Goal: Use online tool/utility: Utilize a website feature to perform a specific function

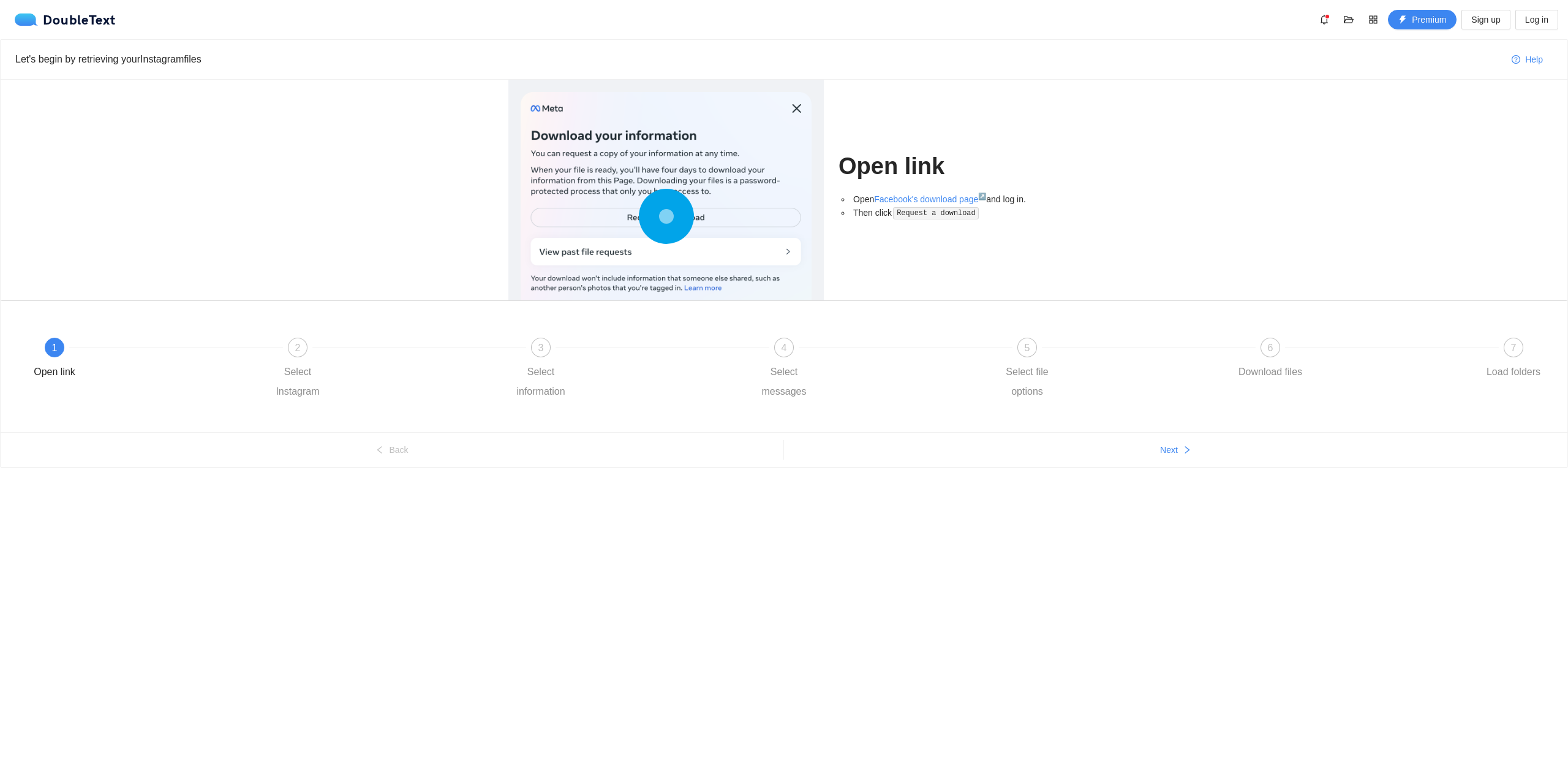
click at [926, 199] on link "Facebook's download page ↗" at bounding box center [930, 199] width 112 height 10
click at [664, 251] on div at bounding box center [666, 219] width 291 height 254
click at [565, 256] on div at bounding box center [666, 219] width 291 height 254
click at [303, 345] on div at bounding box center [419, 347] width 243 height 5
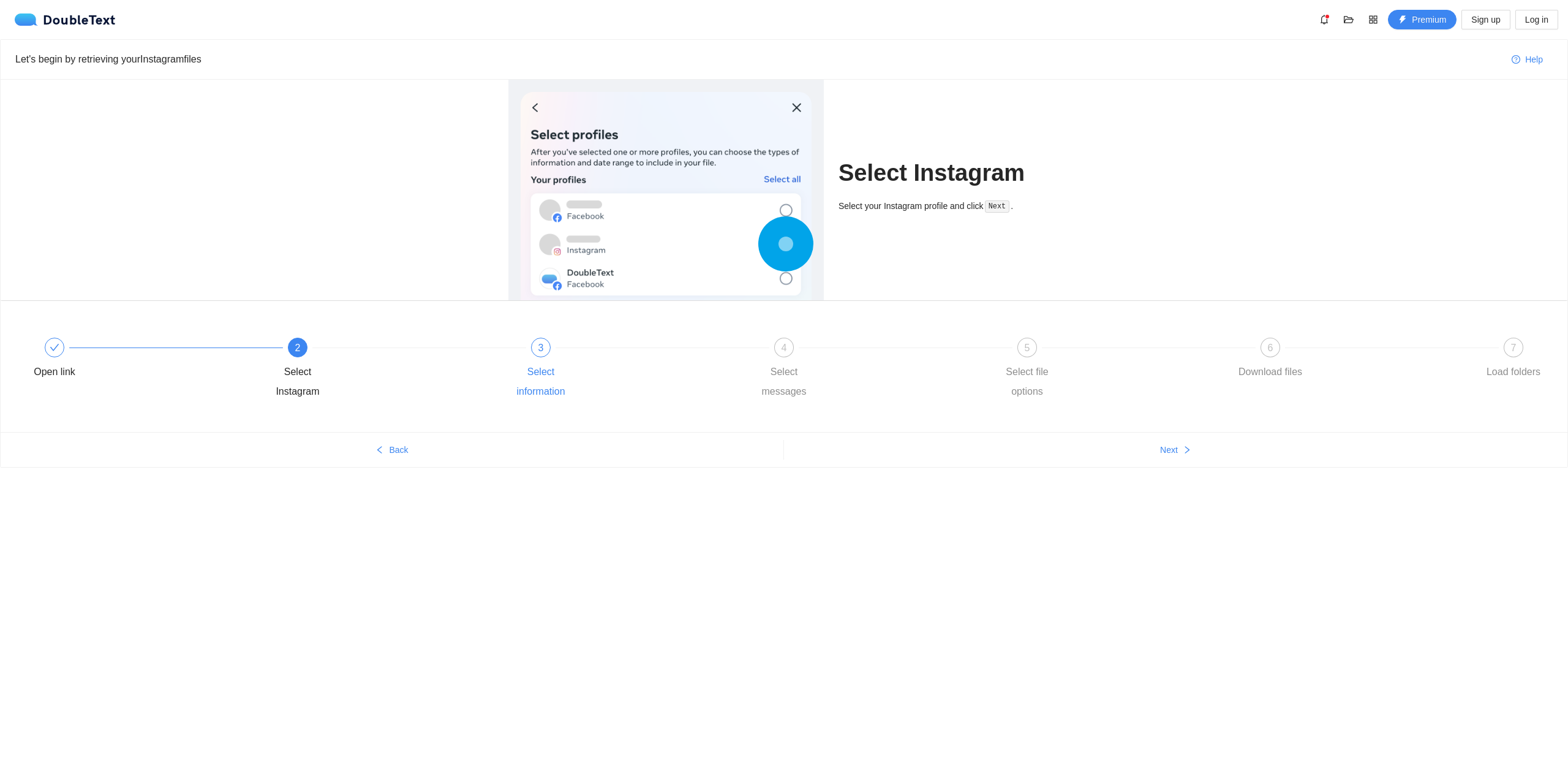
click at [561, 353] on div "3 Select information" at bounding box center [626, 370] width 243 height 64
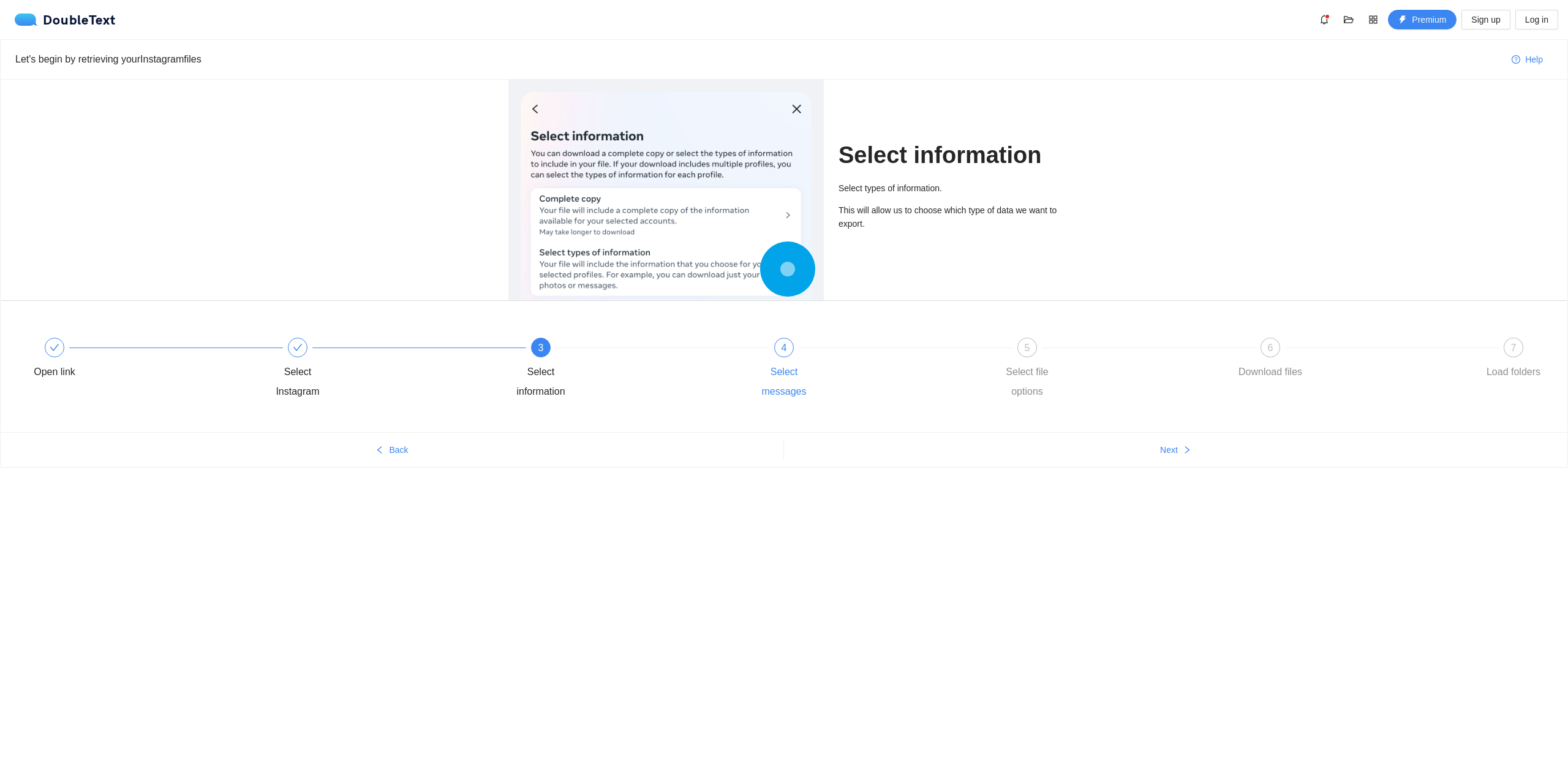
click at [786, 346] on span "4" at bounding box center [784, 347] width 5 height 10
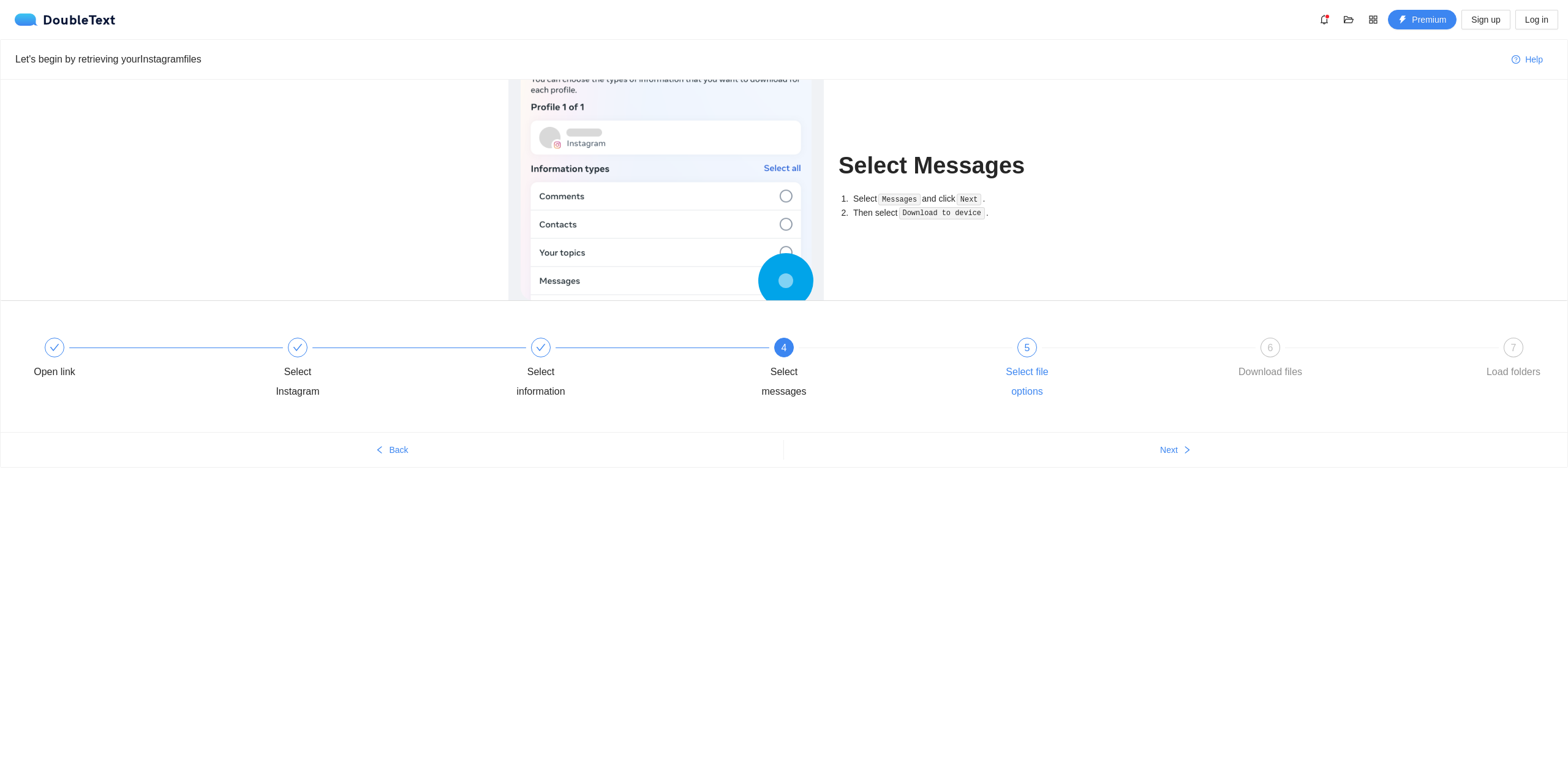
click at [1034, 346] on div at bounding box center [1148, 347] width 243 height 5
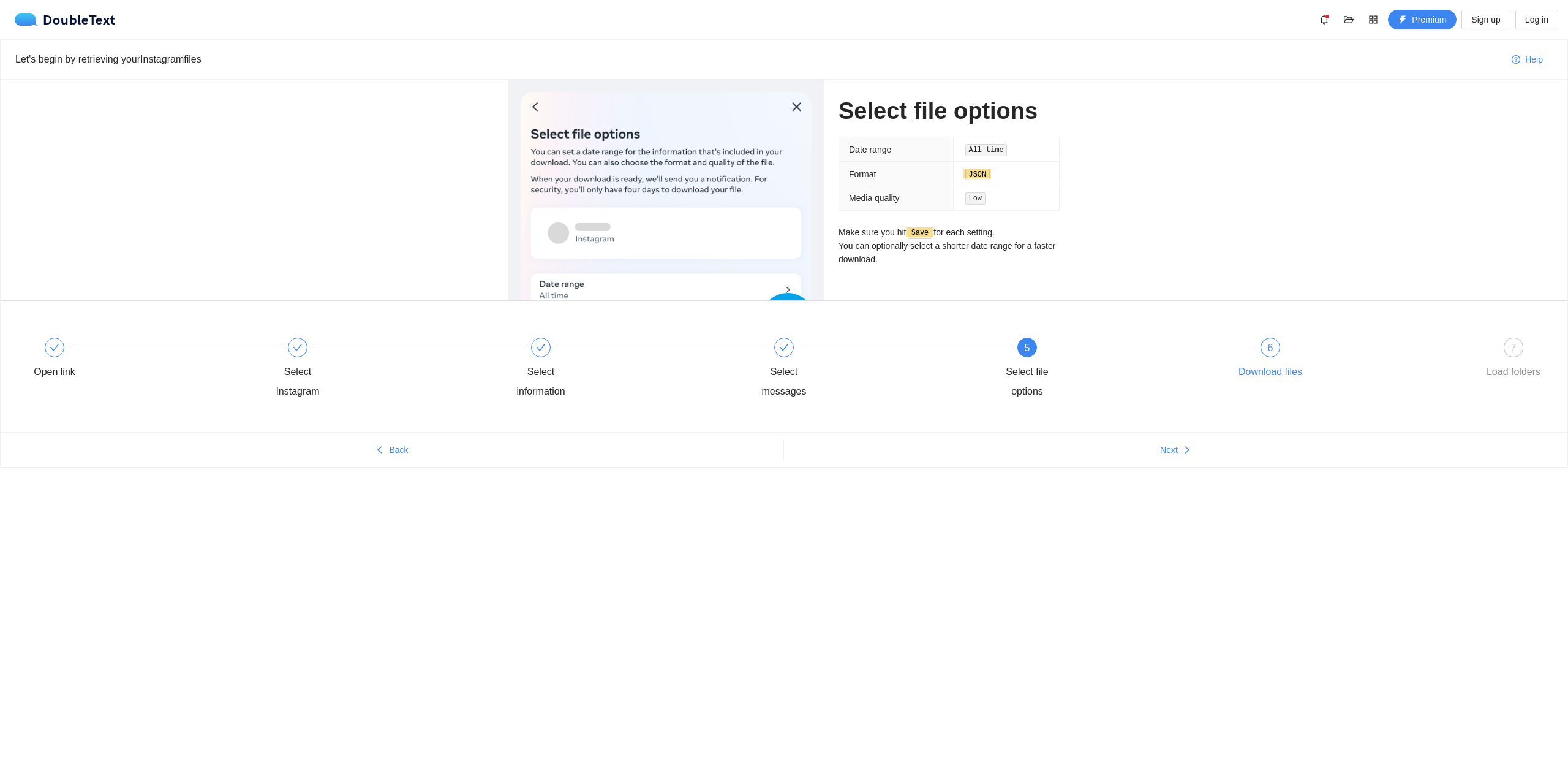
click at [1277, 353] on div "6" at bounding box center [1270, 347] width 20 height 20
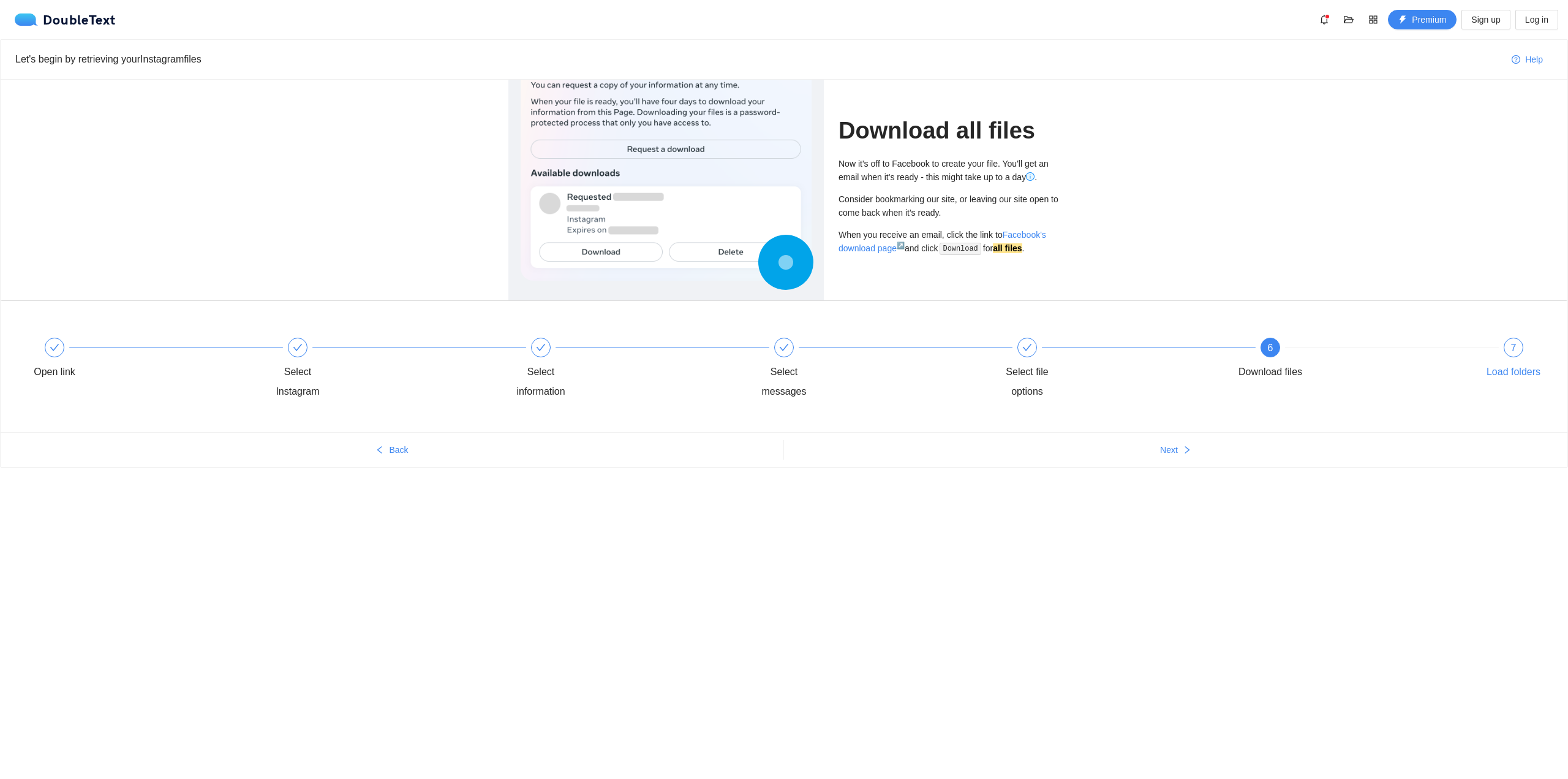
click at [1507, 356] on div "7 Load folders" at bounding box center [1513, 360] width 71 height 44
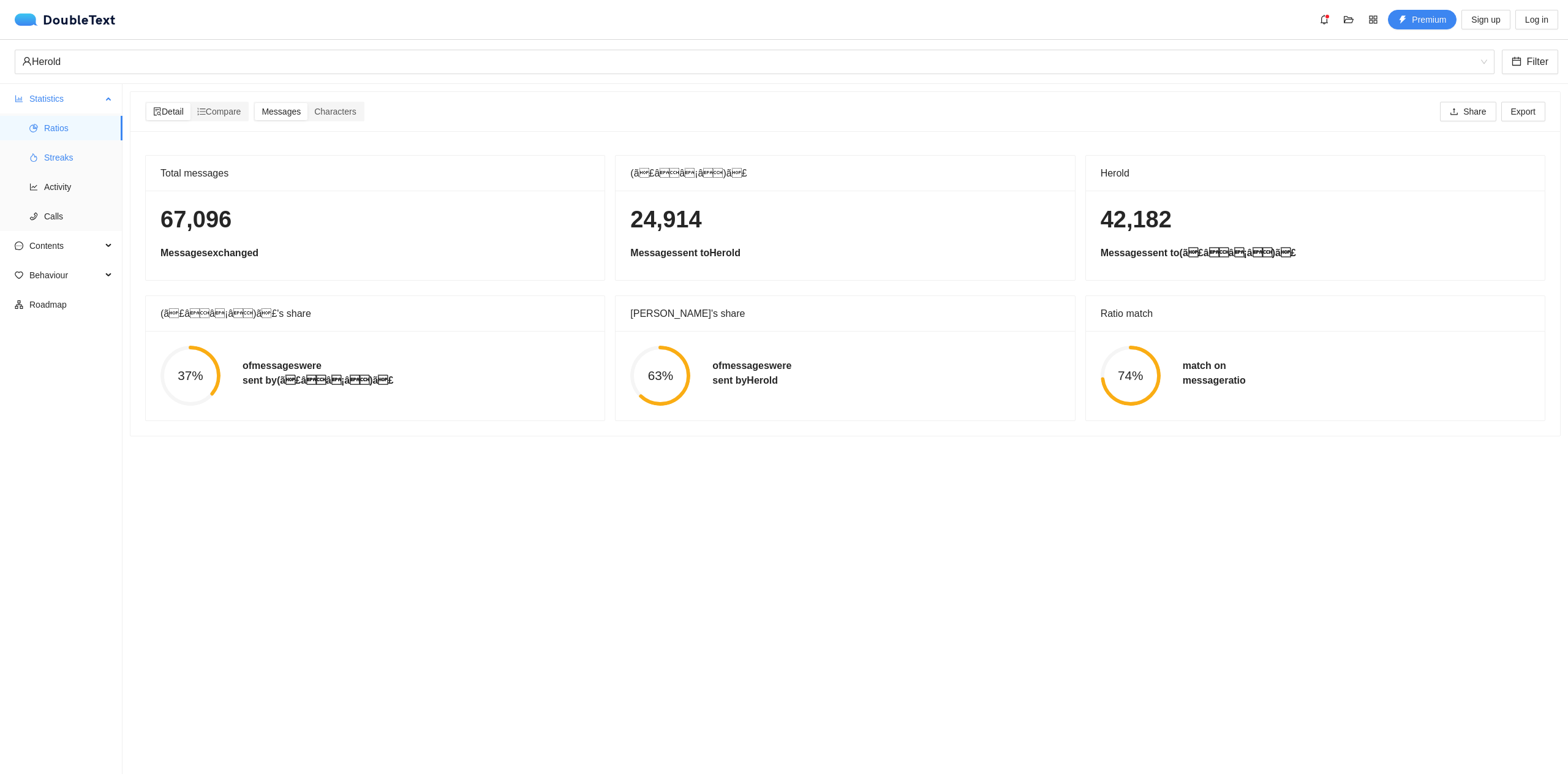
click at [58, 157] on span "Streaks" at bounding box center [78, 157] width 69 height 25
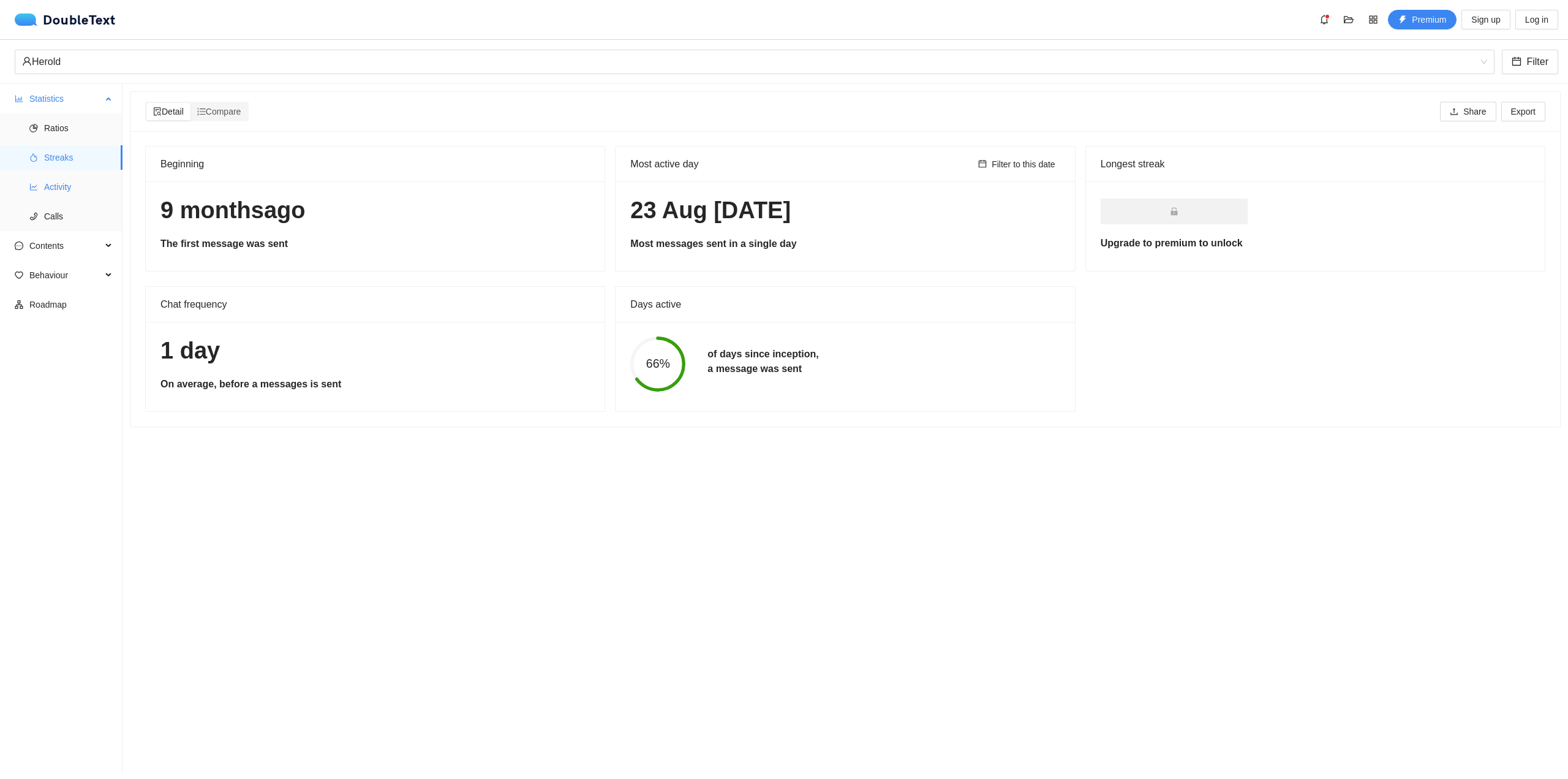
click at [59, 186] on span "Activity" at bounding box center [78, 187] width 69 height 25
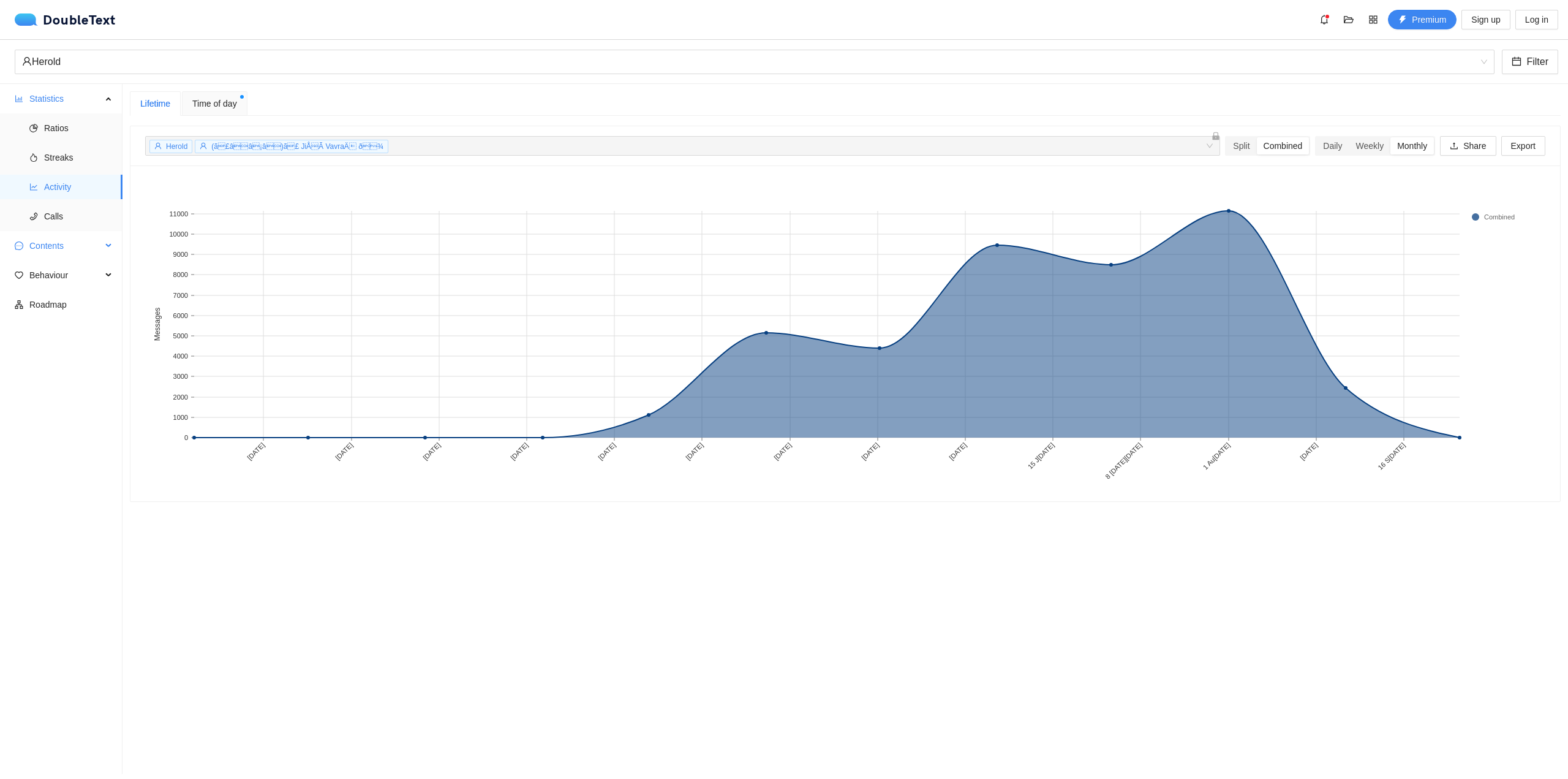
click at [63, 248] on span "Contents" at bounding box center [65, 246] width 72 height 25
click at [64, 270] on span "Word Cloud" at bounding box center [78, 275] width 69 height 25
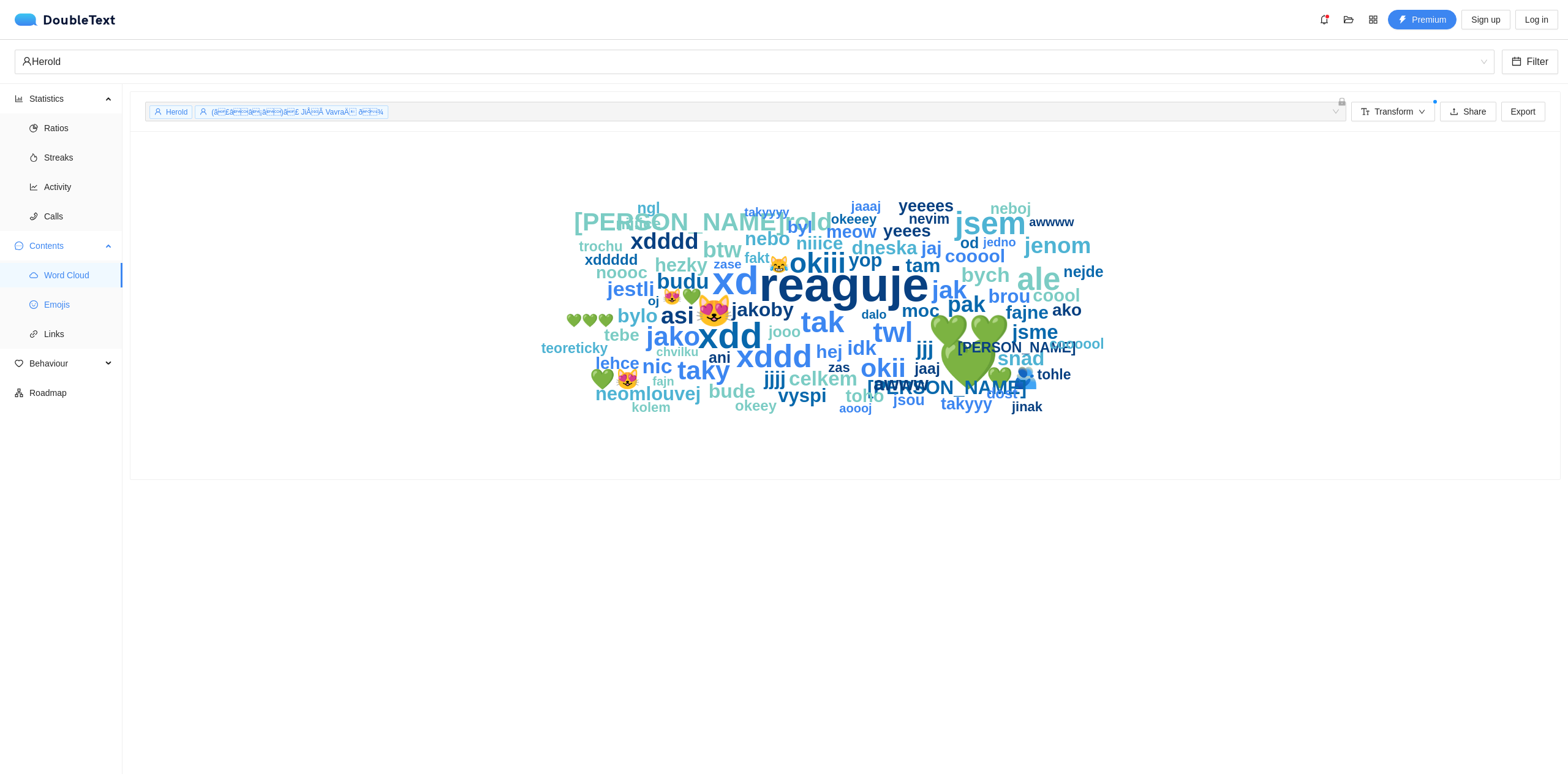
click at [59, 299] on span "Emojis" at bounding box center [78, 304] width 69 height 25
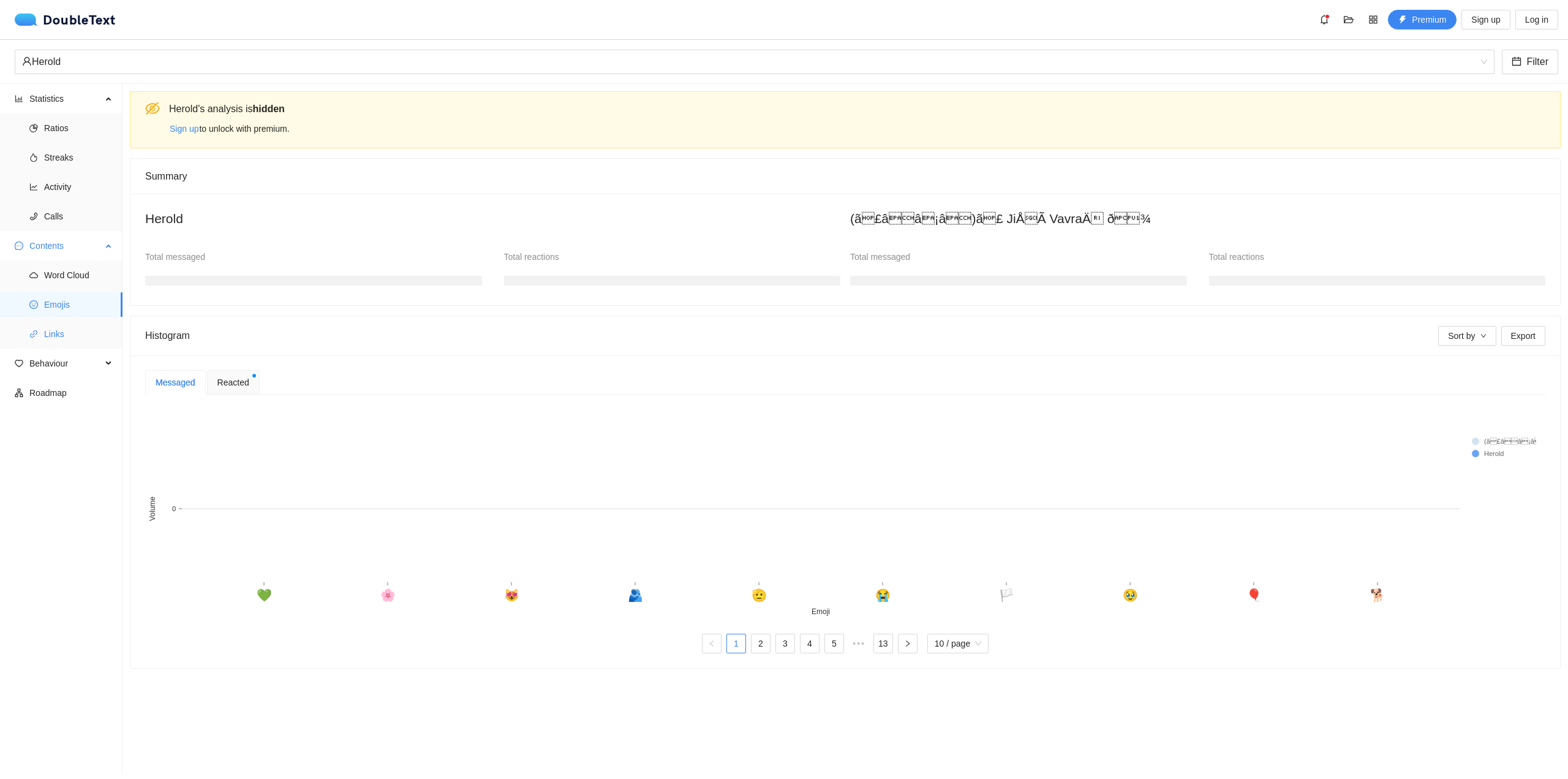
click at [73, 336] on span "Links" at bounding box center [78, 334] width 69 height 25
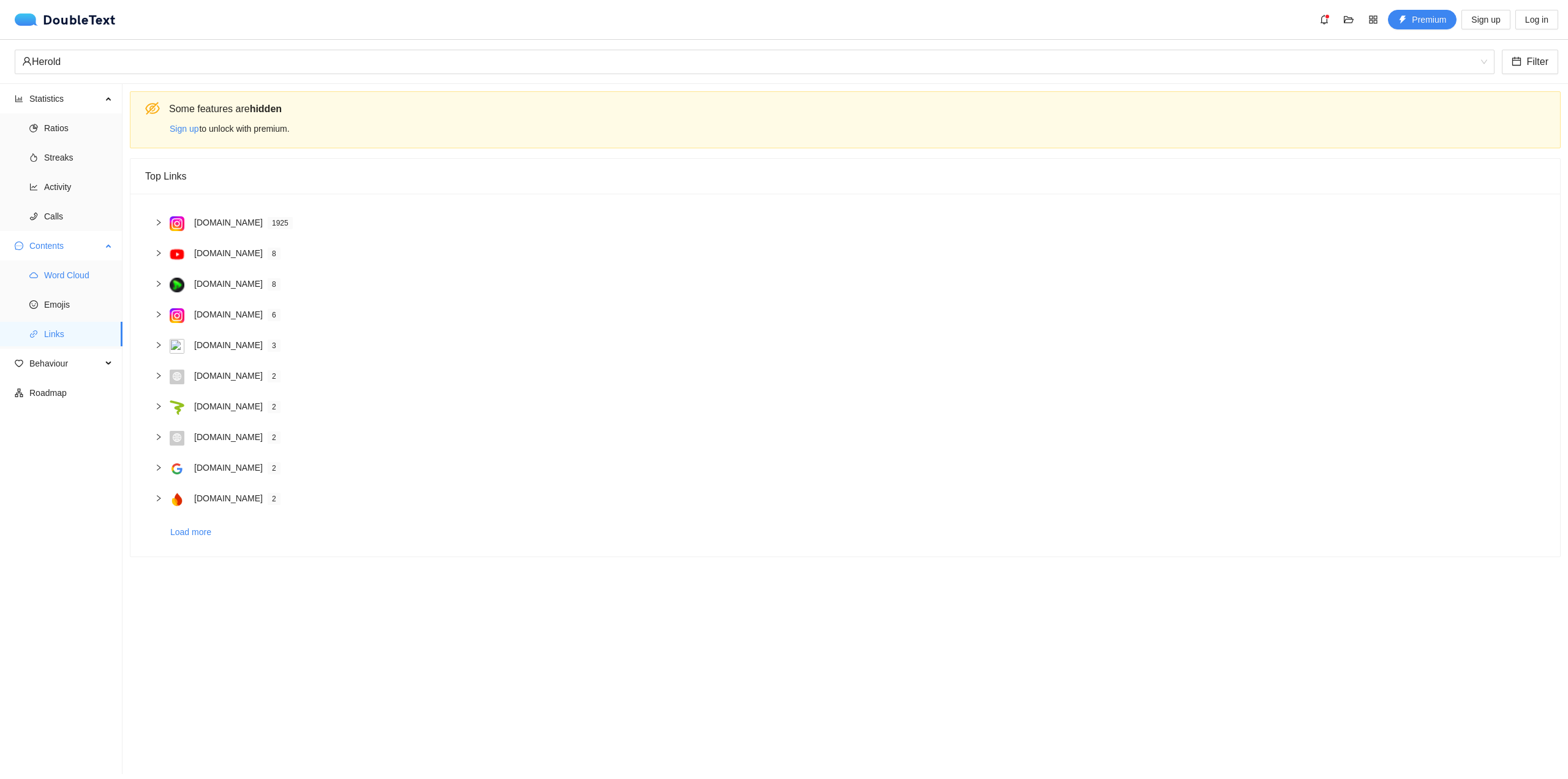
click at [67, 277] on span "Word Cloud" at bounding box center [78, 275] width 69 height 25
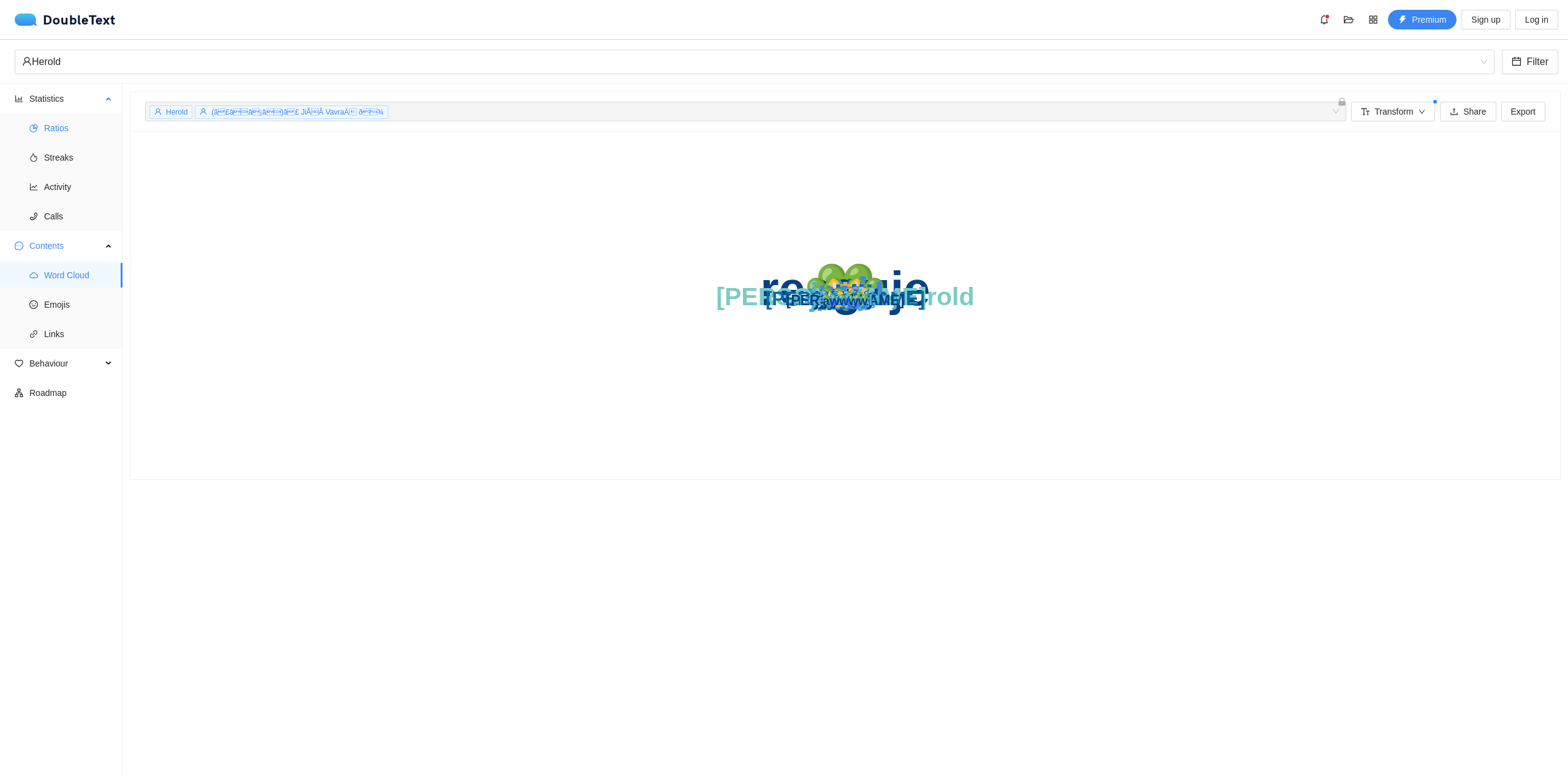
click at [56, 122] on span "Ratios" at bounding box center [78, 128] width 69 height 25
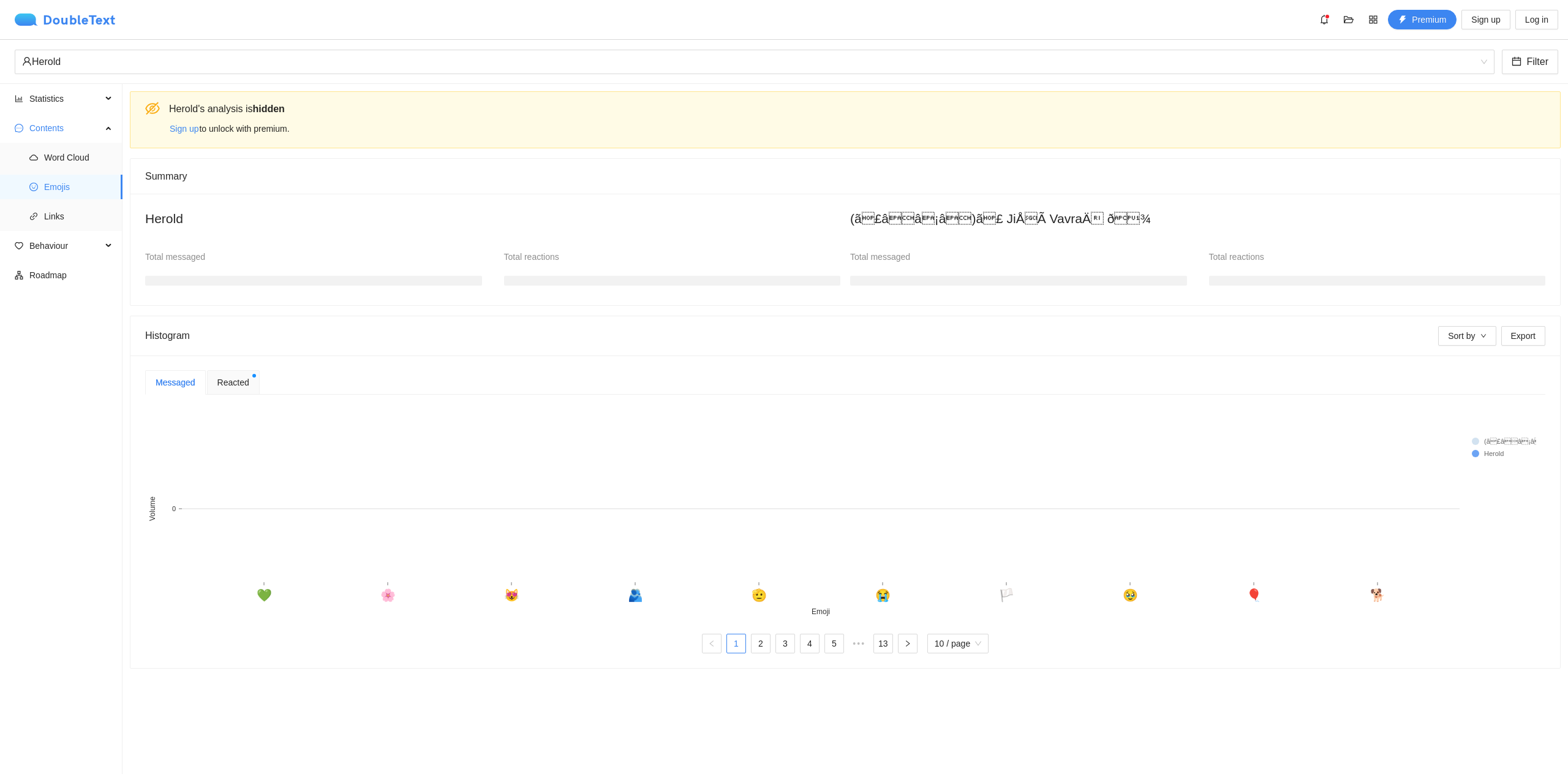
click at [42, 25] on img at bounding box center [29, 20] width 28 height 12
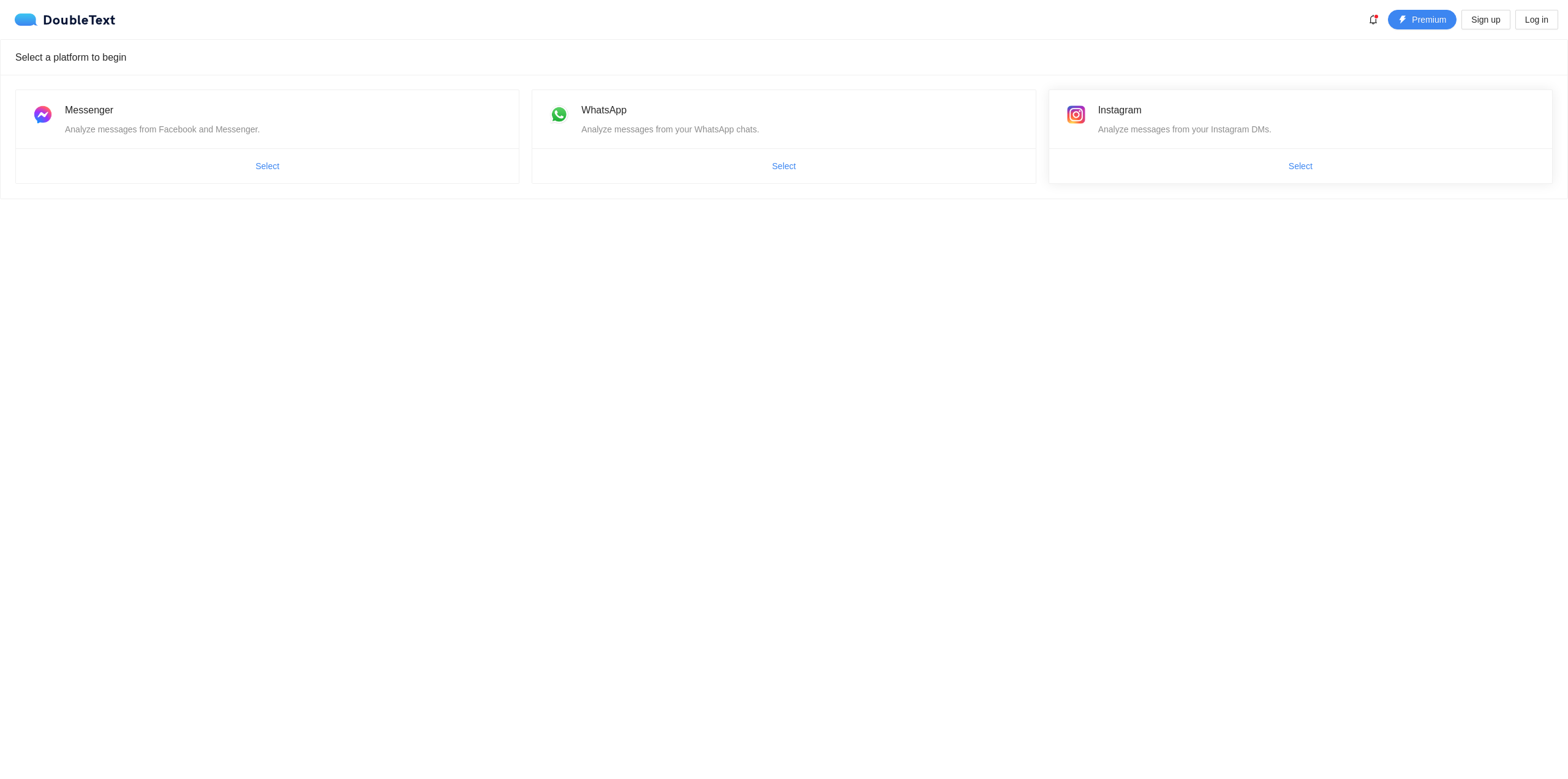
click at [1140, 123] on div "Analyze messages from your Instagram DMs." at bounding box center [1318, 129] width 439 height 14
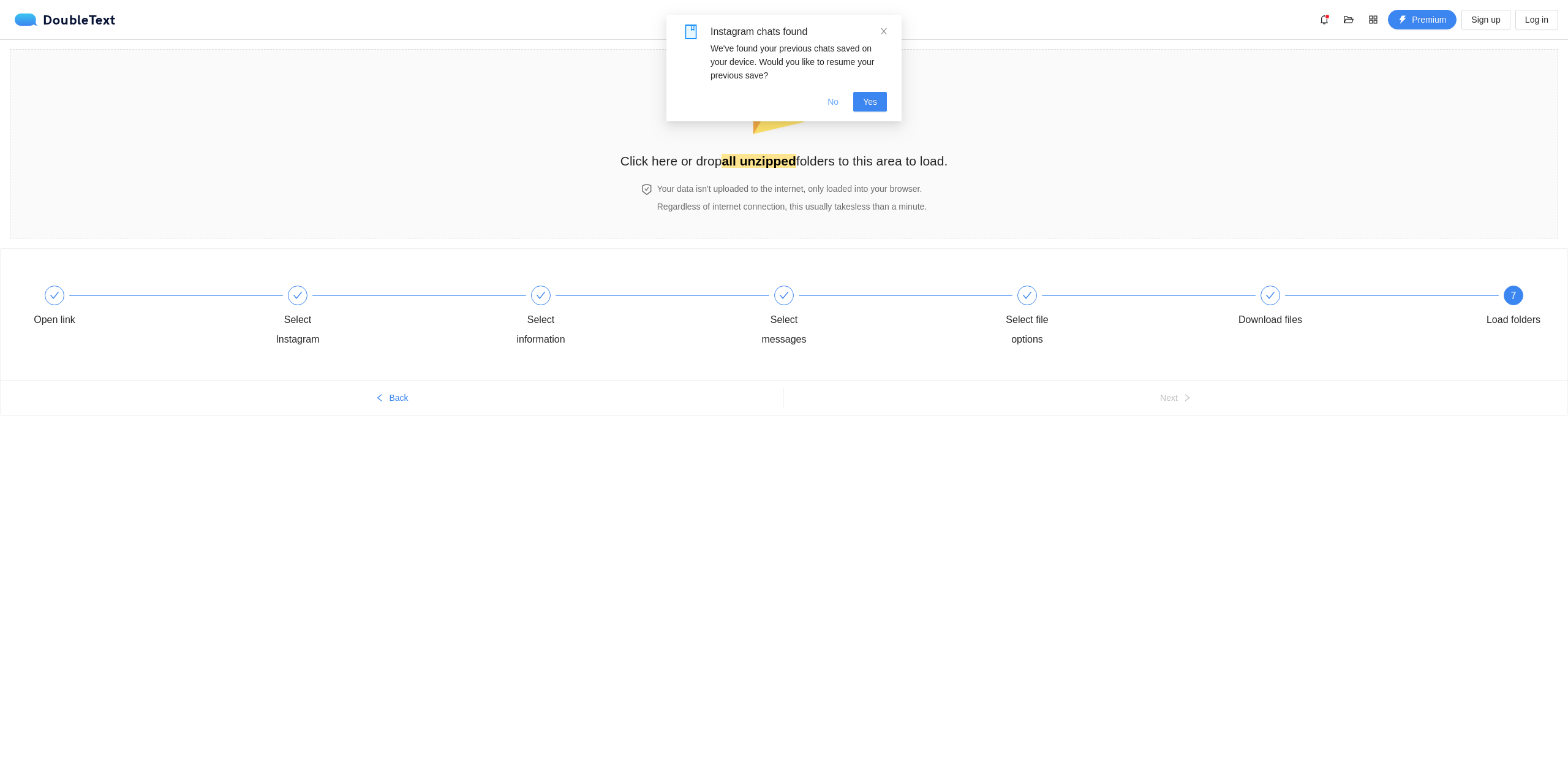
click at [834, 109] on button "No" at bounding box center [832, 101] width 31 height 20
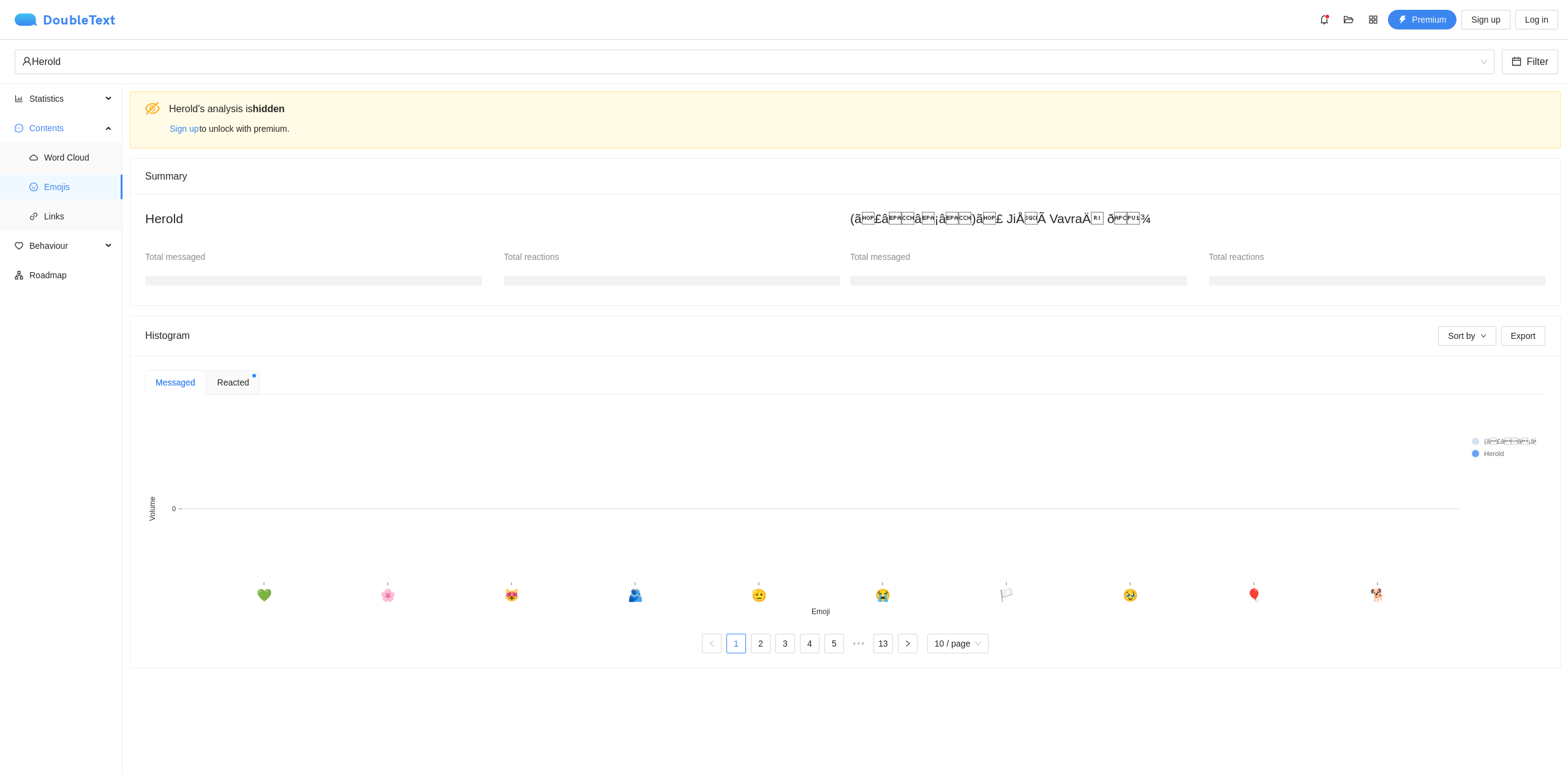
click at [57, 22] on div "DoubleText" at bounding box center [65, 20] width 101 height 12
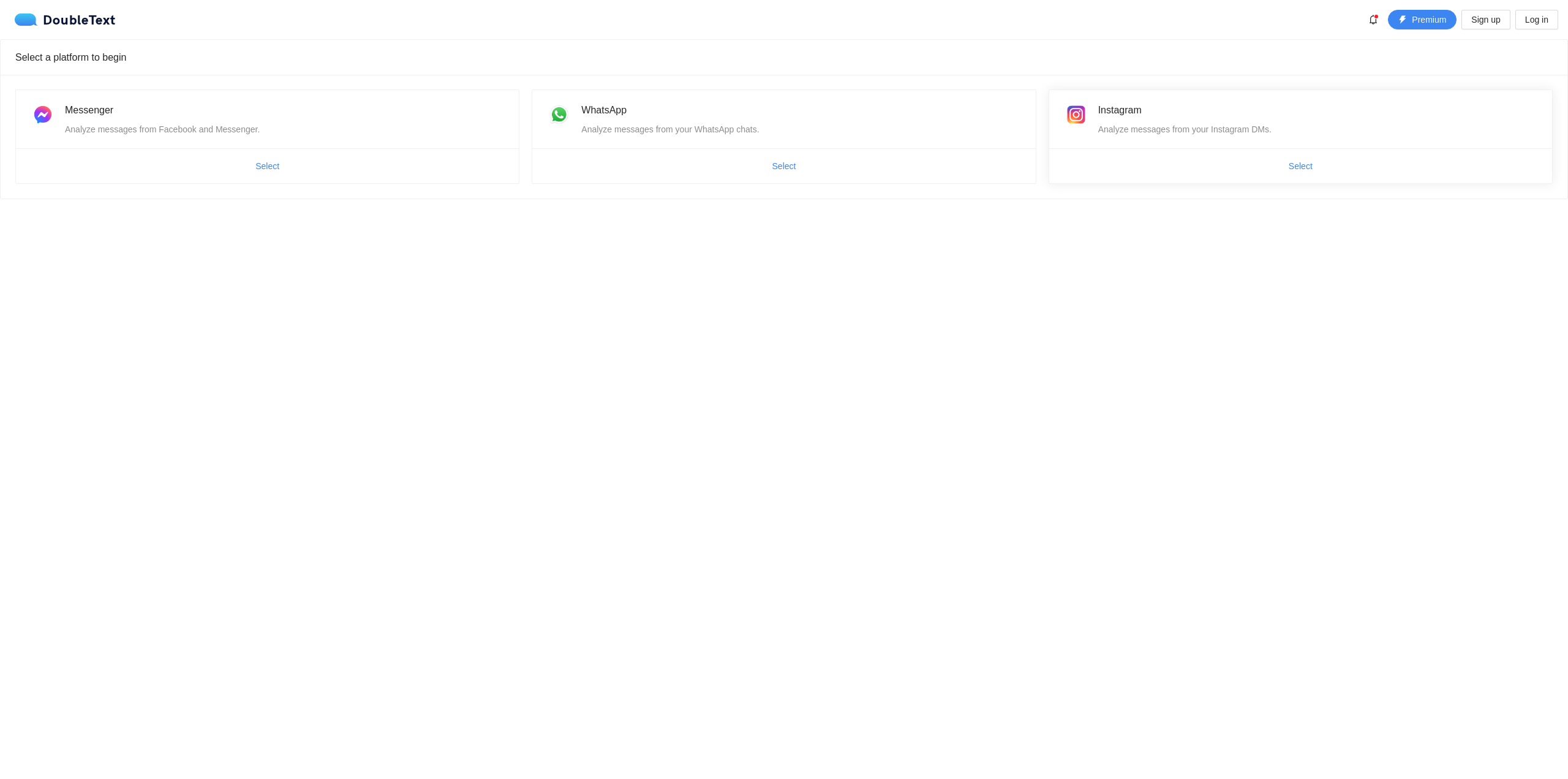
click at [1221, 105] on div "Instagram" at bounding box center [1318, 110] width 439 height 15
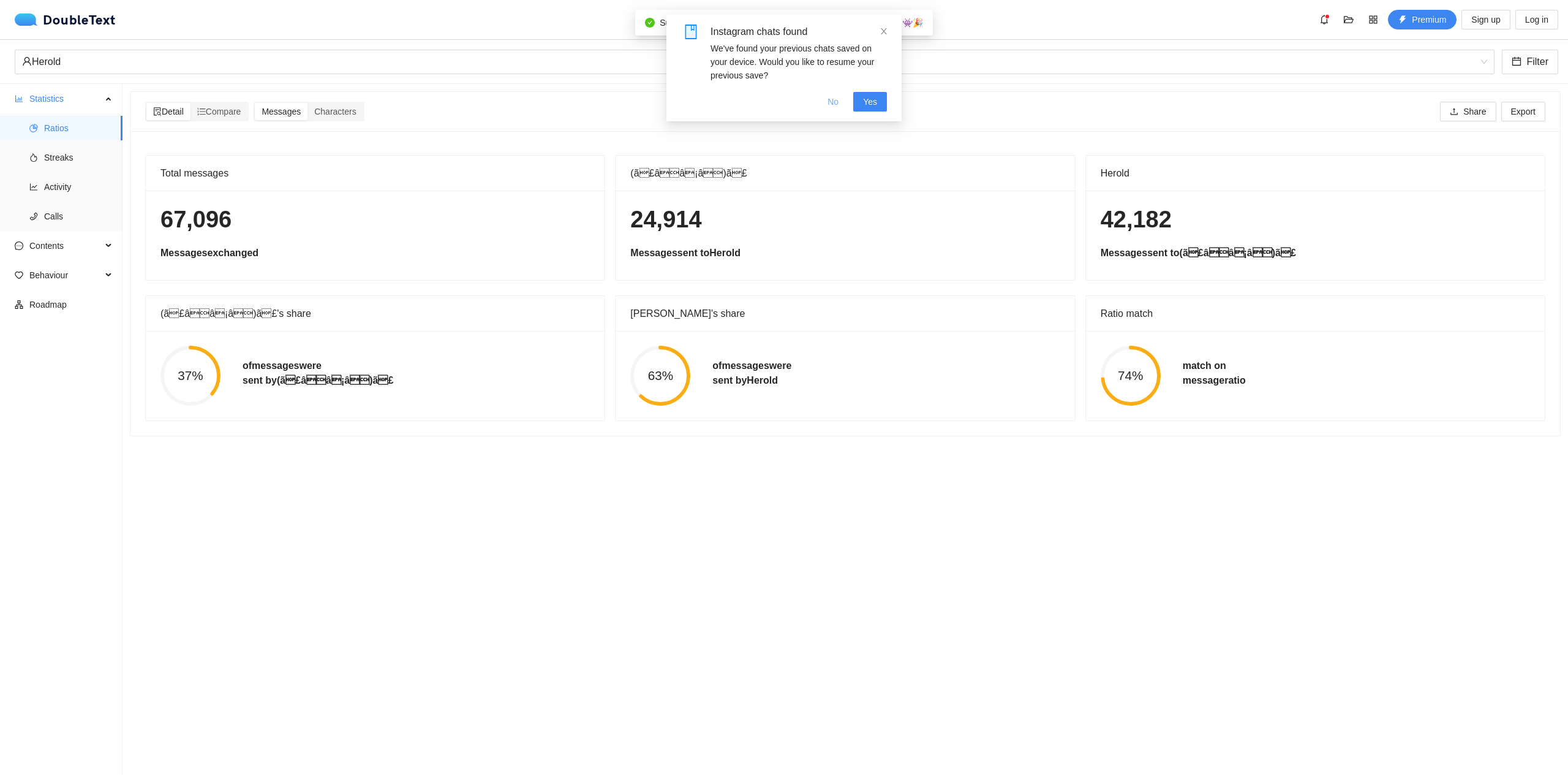
click at [830, 101] on span "No" at bounding box center [833, 101] width 11 height 14
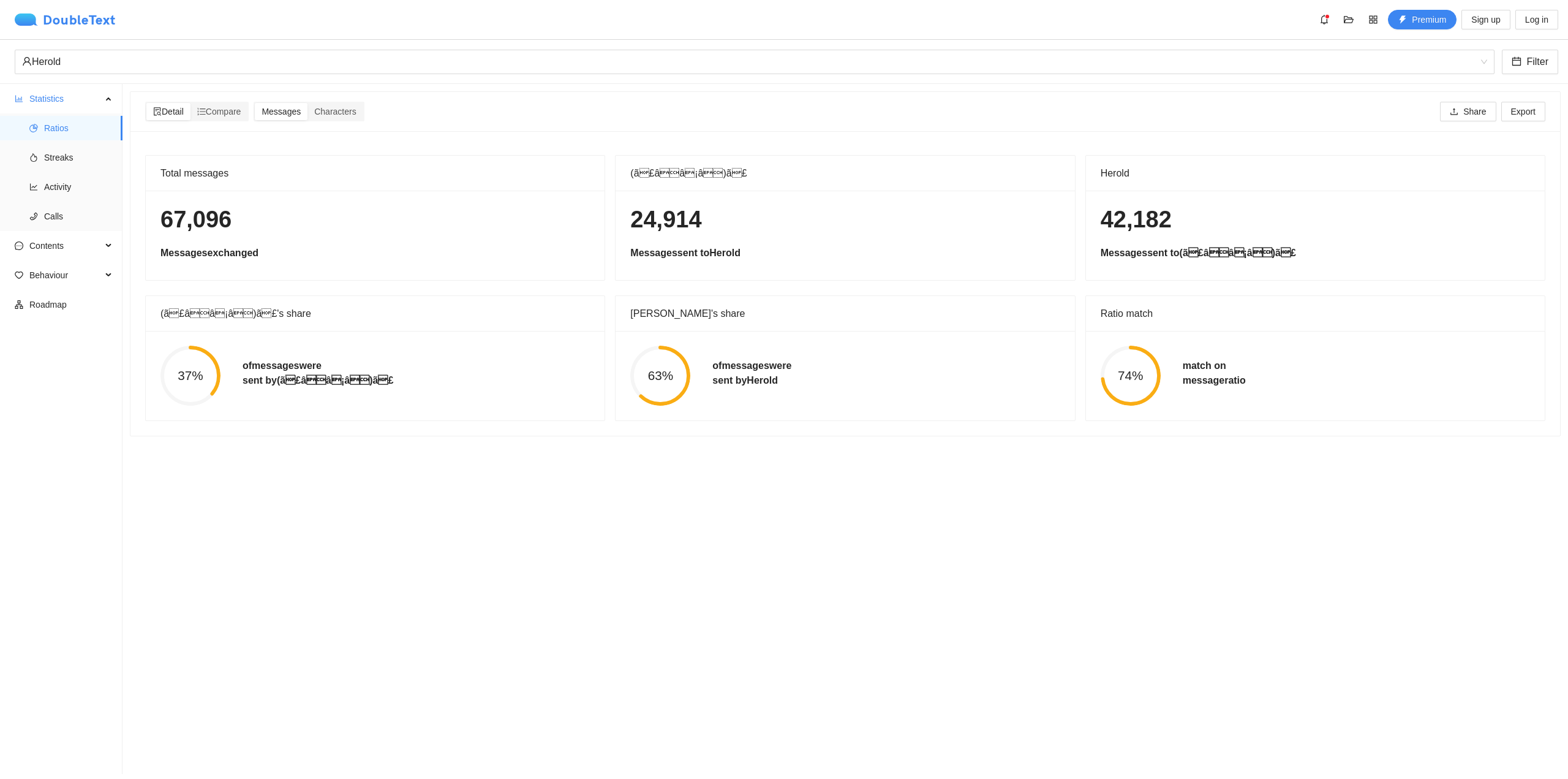
click at [68, 22] on div "DoubleText" at bounding box center [65, 20] width 101 height 12
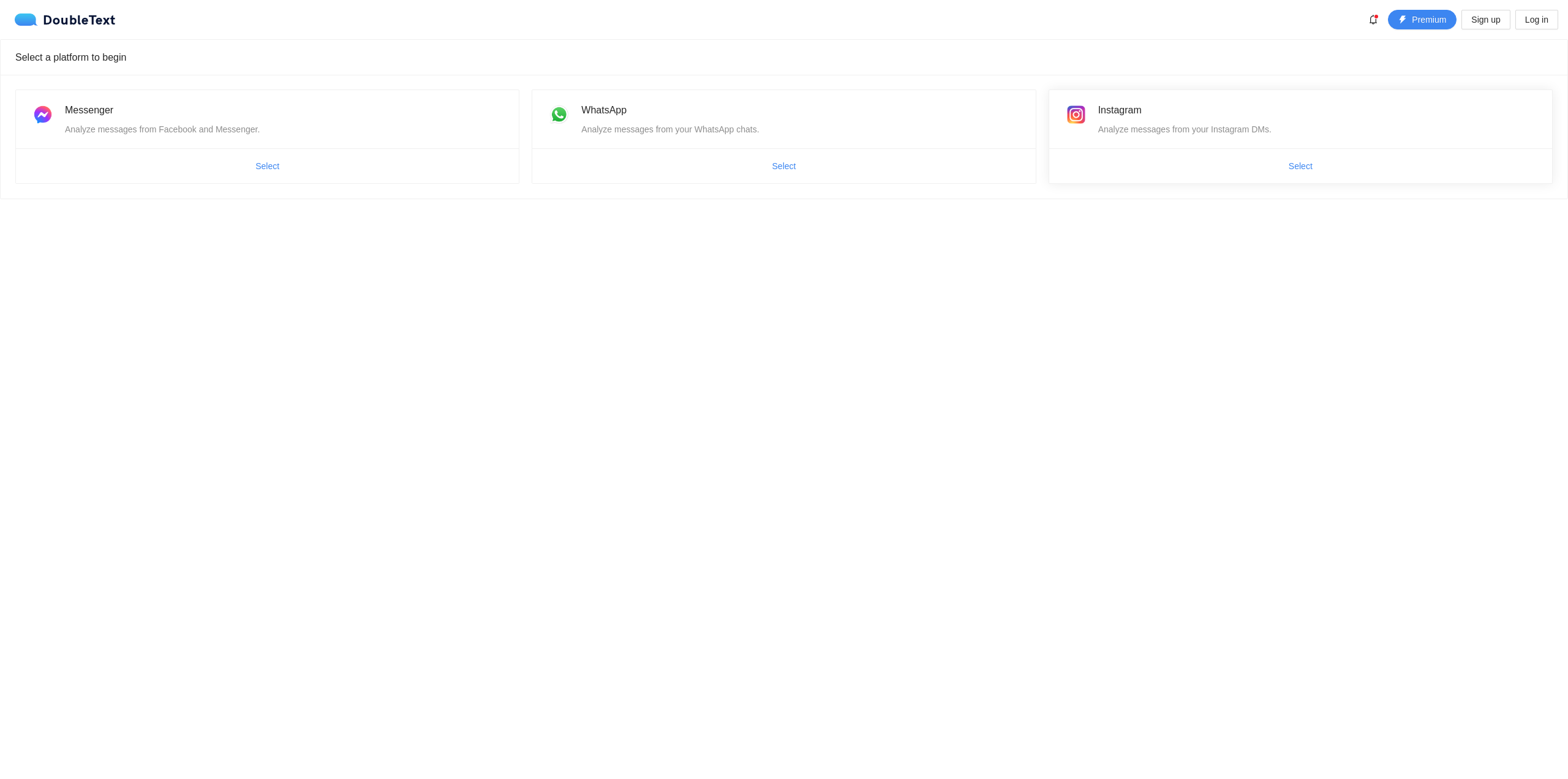
click at [1239, 125] on div "Analyze messages from your Instagram DMs." at bounding box center [1318, 129] width 439 height 14
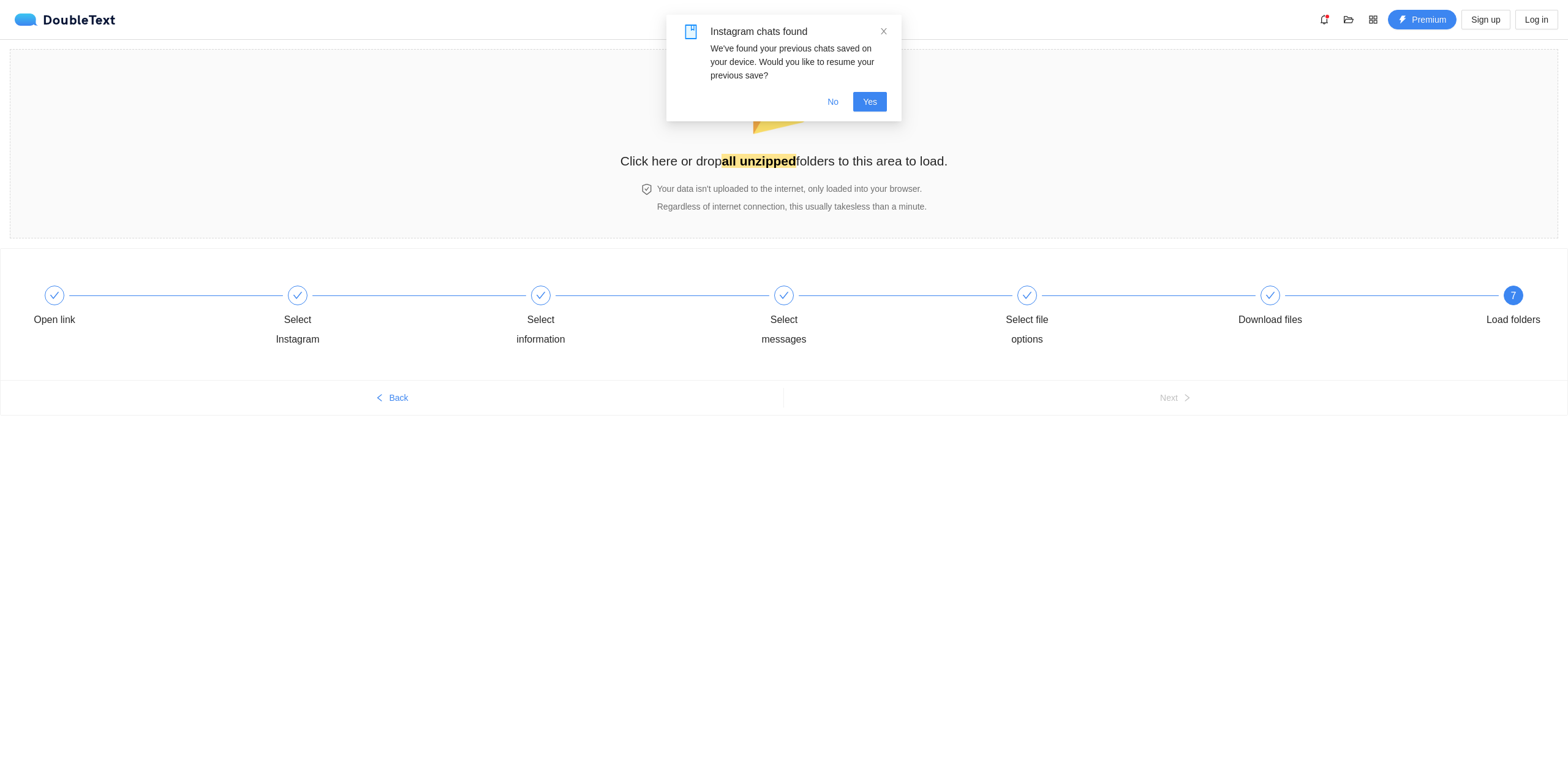
click at [879, 31] on div "Instagram chats found" at bounding box center [798, 32] width 176 height 15
click at [890, 34] on div "Instagram chats found We've found your previous chats saved on your device. Wou…" at bounding box center [784, 68] width 235 height 107
click at [838, 99] on span "No" at bounding box center [833, 101] width 11 height 14
click at [839, 109] on button "No" at bounding box center [832, 101] width 31 height 20
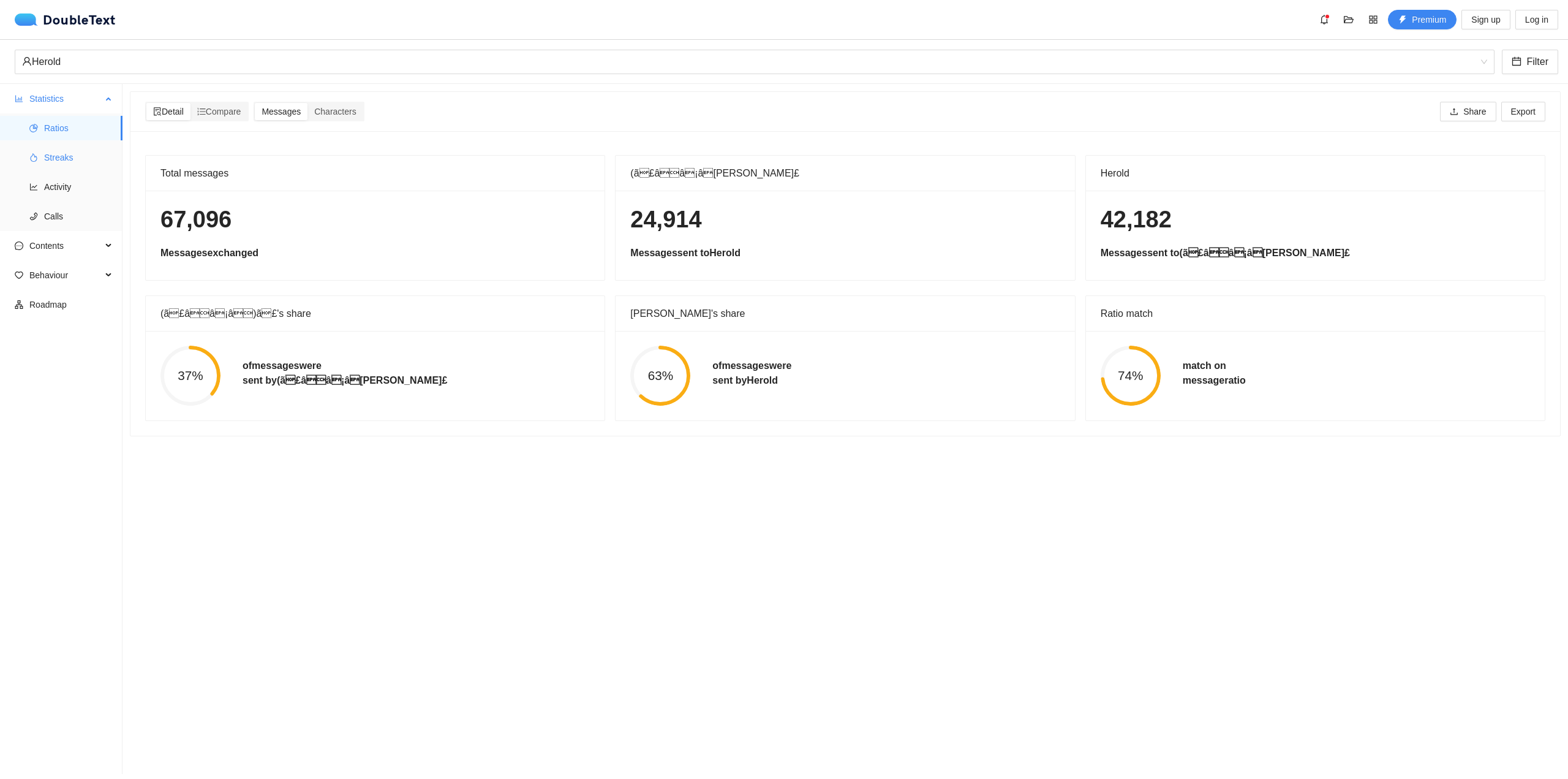
click at [46, 156] on span "Streaks" at bounding box center [78, 157] width 69 height 25
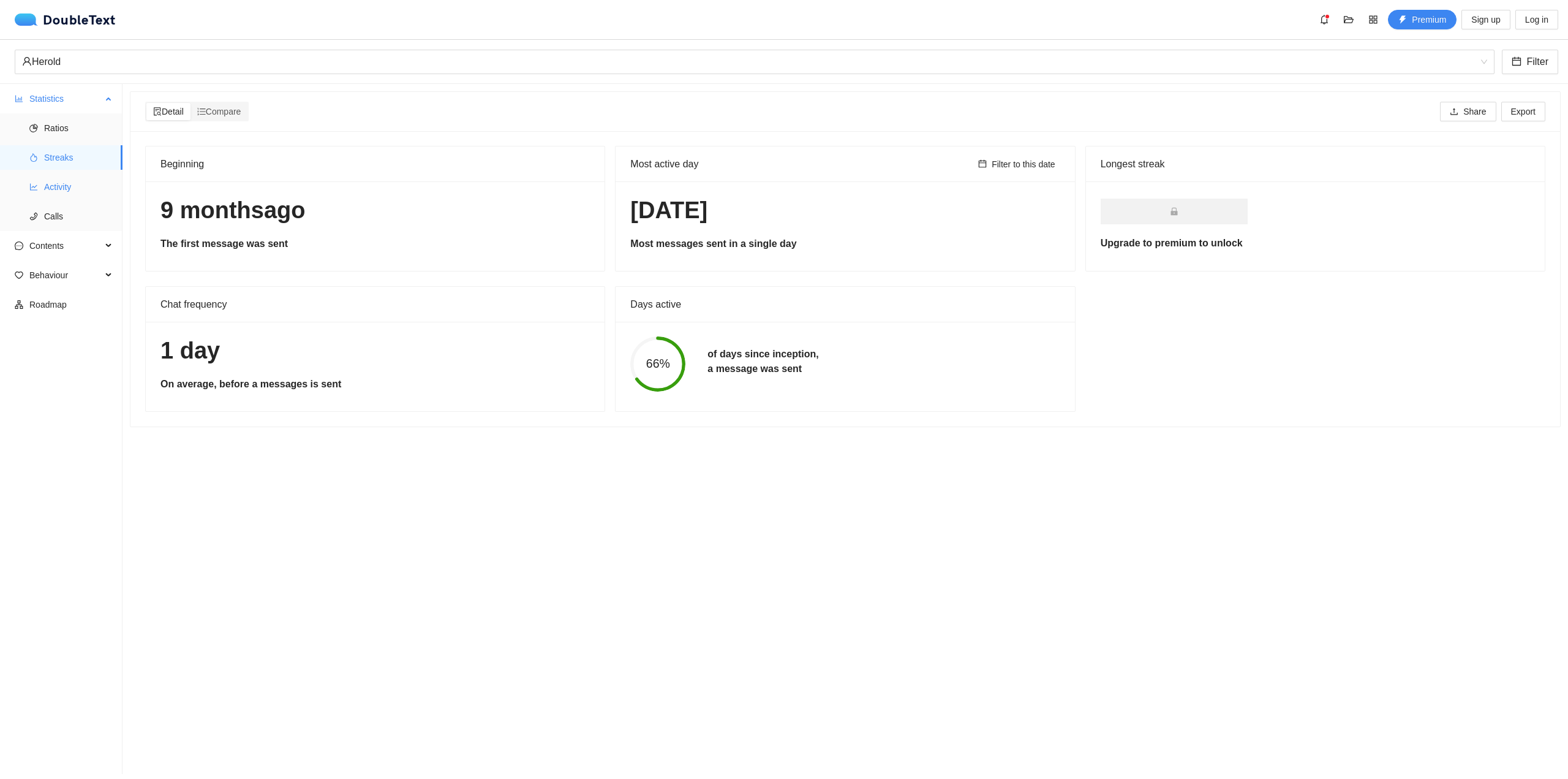
click at [42, 181] on li "Activity" at bounding box center [61, 187] width 122 height 25
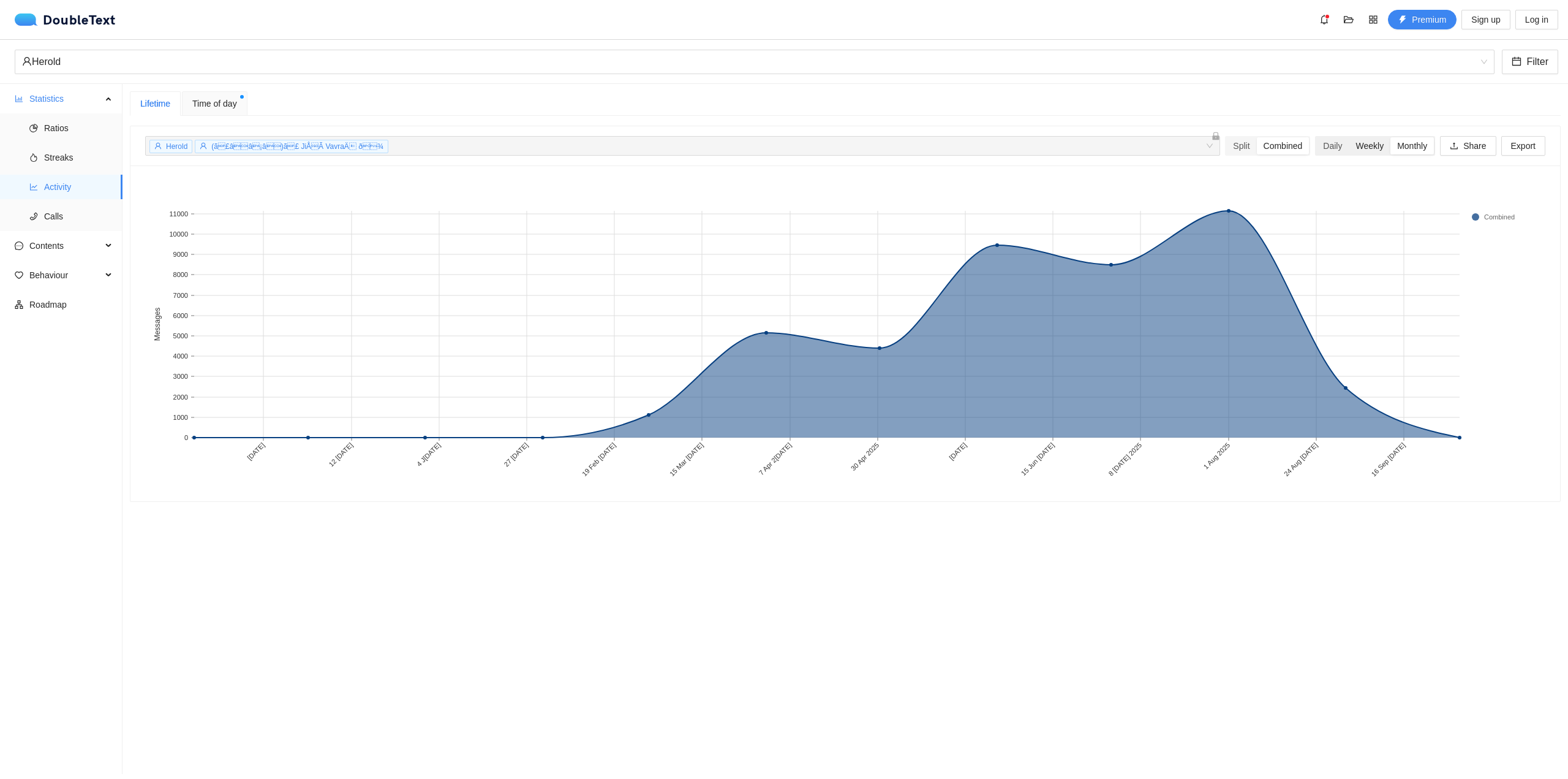
click at [1364, 147] on div "Weekly" at bounding box center [1369, 146] width 42 height 17
click at [1349, 138] on input "Weekly" at bounding box center [1349, 138] width 0 height 0
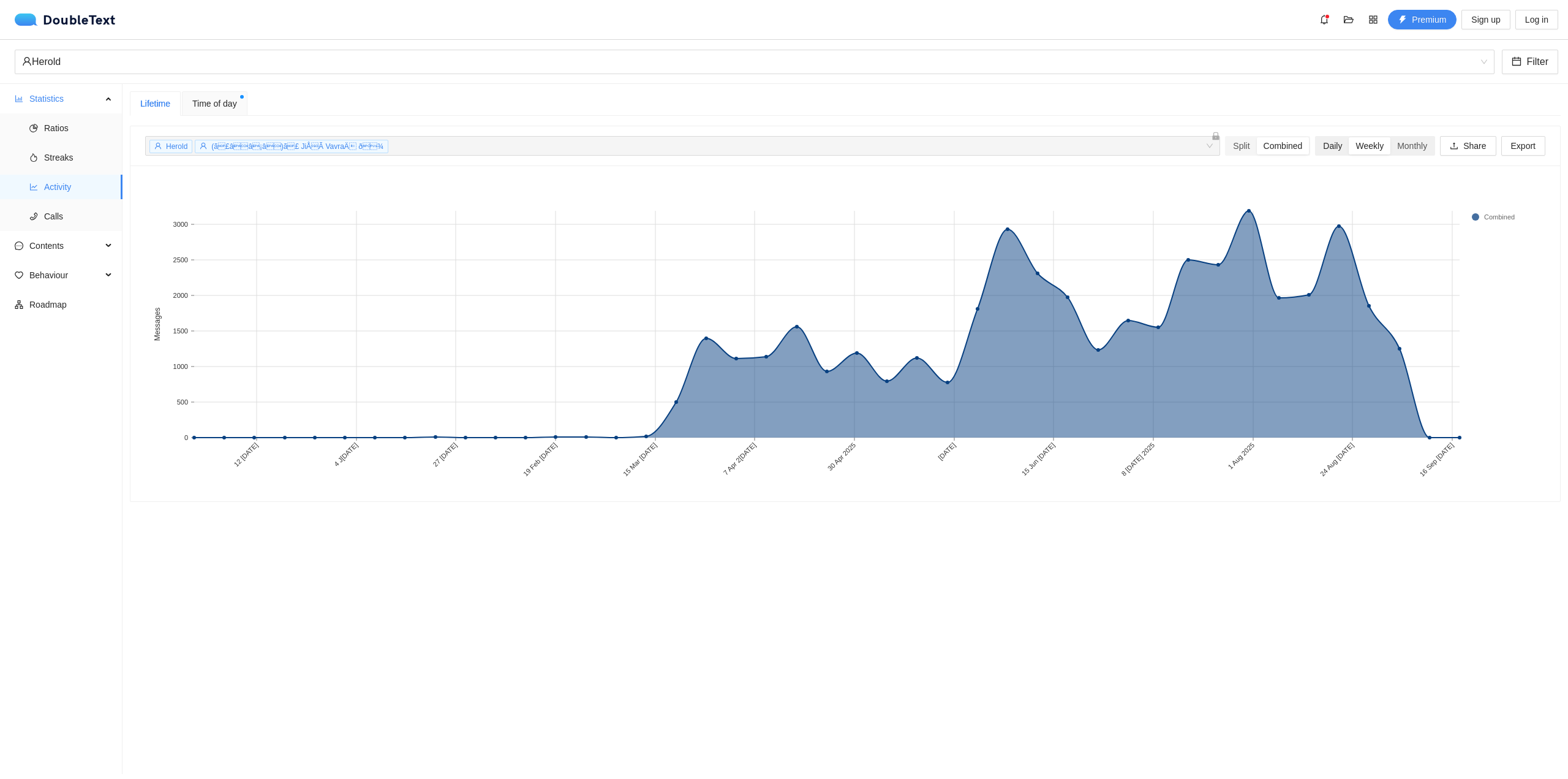
click at [1318, 144] on div "Daily" at bounding box center [1333, 146] width 33 height 17
click at [1316, 138] on input "Daily" at bounding box center [1316, 138] width 0 height 0
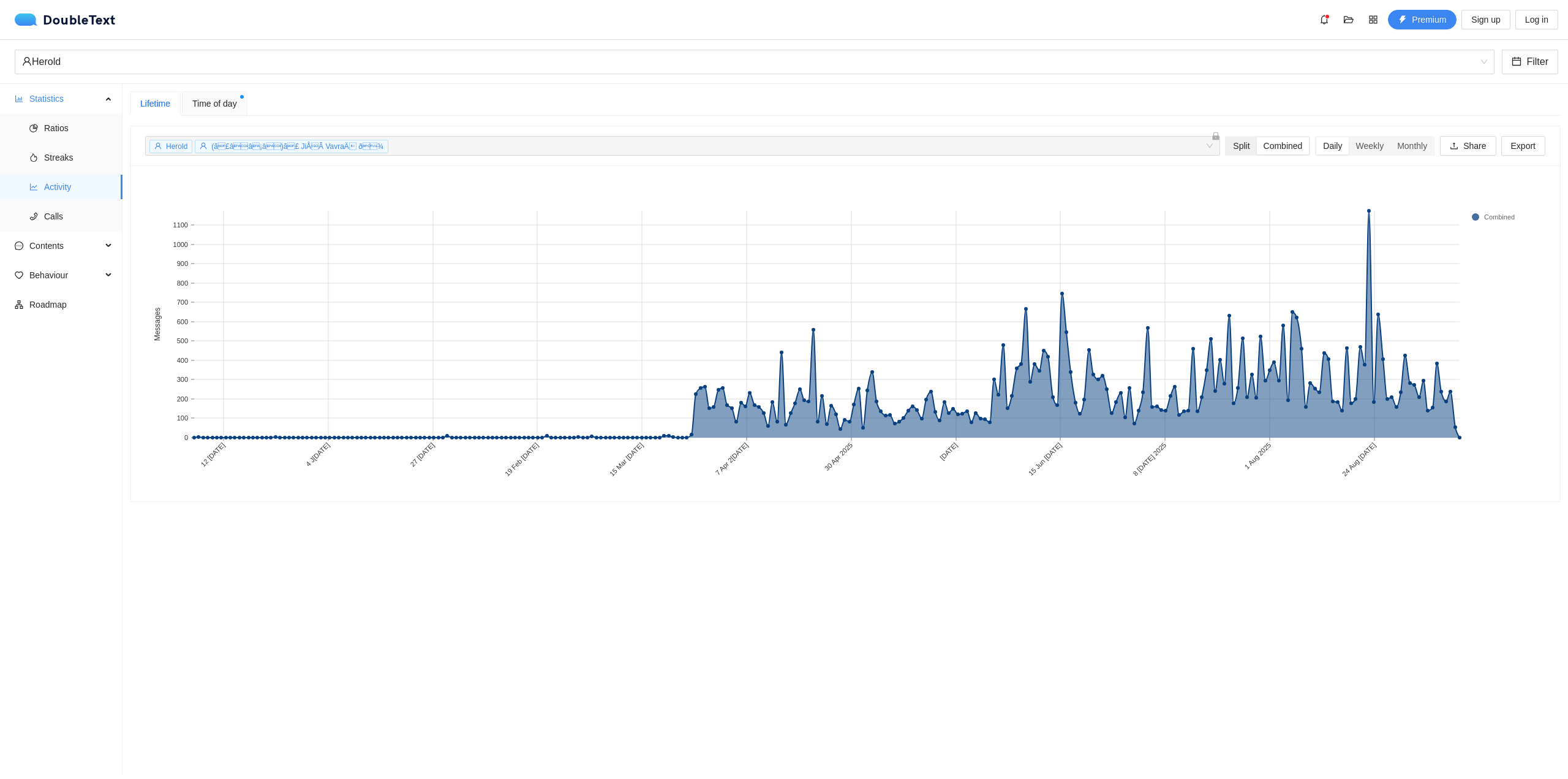
click at [1226, 148] on div "Split" at bounding box center [1241, 146] width 30 height 17
click at [1226, 138] on input "Split" at bounding box center [1226, 138] width 0 height 0
drag, startPoint x: 1269, startPoint y: 150, endPoint x: 1281, endPoint y: 152, distance: 12.2
click at [1269, 150] on div "Combined" at bounding box center [1283, 146] width 52 height 17
click at [1257, 138] on input "Combined" at bounding box center [1257, 138] width 0 height 0
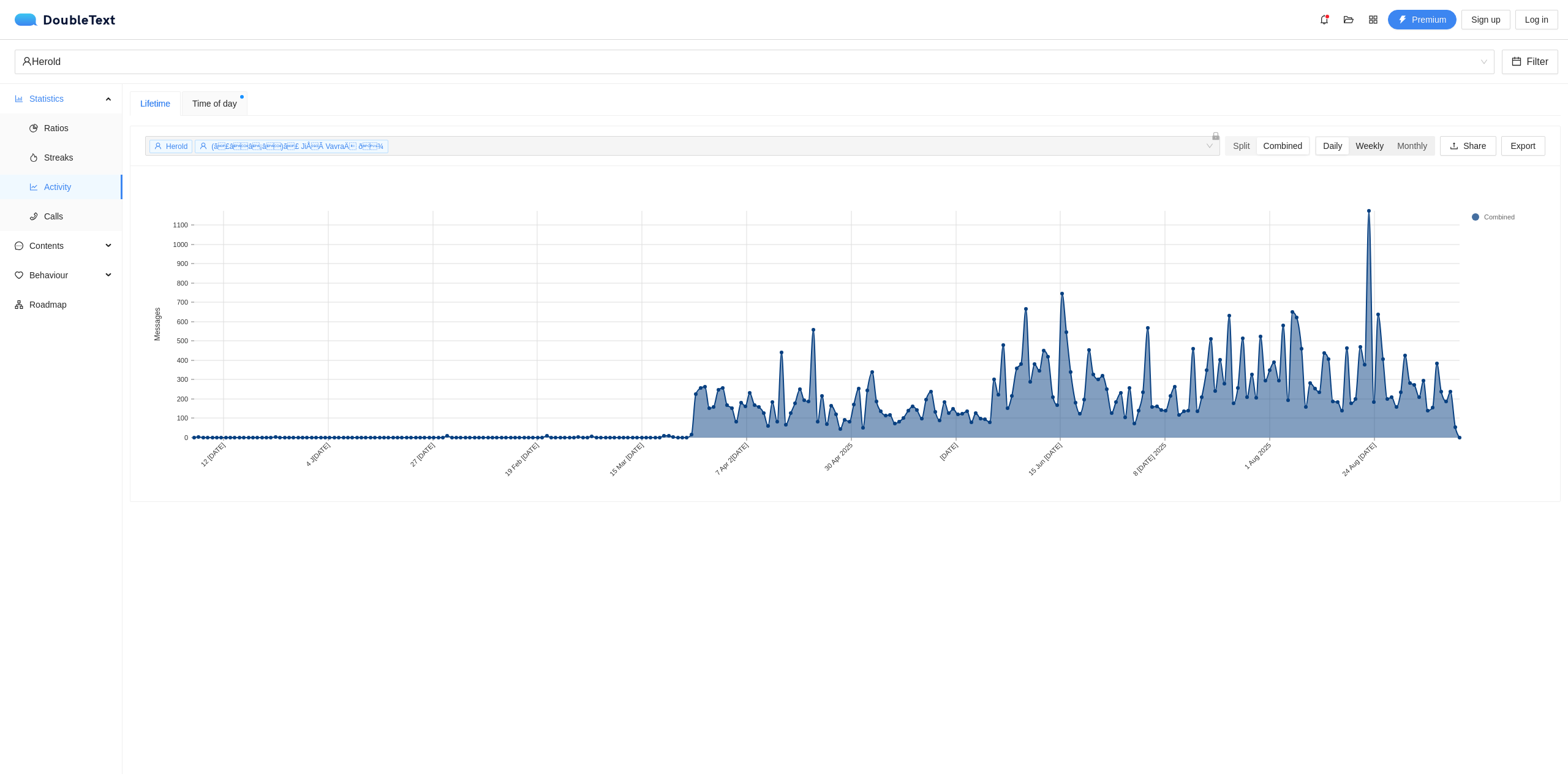
click at [1371, 147] on div "Weekly" at bounding box center [1369, 146] width 42 height 17
click at [1349, 138] on input "Weekly" at bounding box center [1349, 138] width 0 height 0
